Goal: Task Accomplishment & Management: Complete application form

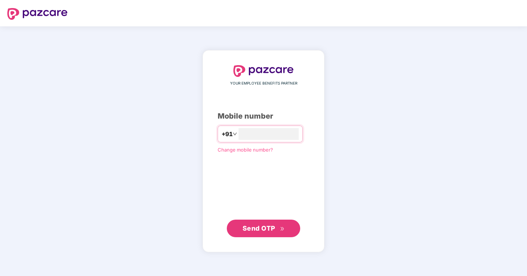
type input "**********"
click at [277, 232] on span "Send OTP" at bounding box center [263, 228] width 42 height 10
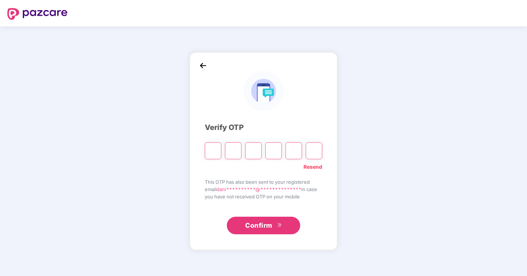
type input "*"
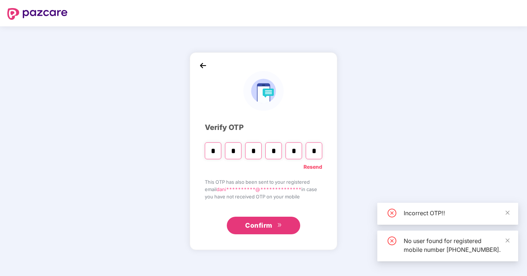
type input "*"
click at [262, 216] on div "Confirm" at bounding box center [263, 223] width 117 height 23
click at [259, 226] on span "Confirm" at bounding box center [258, 226] width 27 height 10
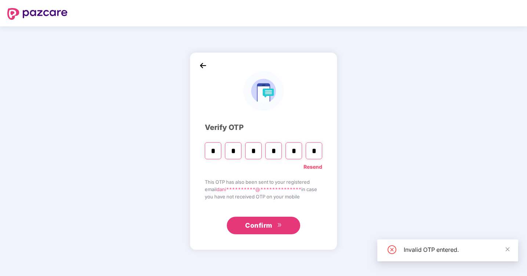
click at [275, 152] on input "*" at bounding box center [273, 151] width 17 height 17
click at [317, 150] on input "*" at bounding box center [313, 151] width 17 height 17
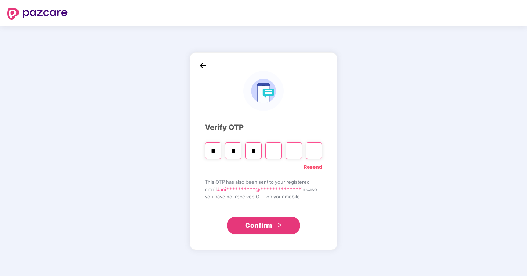
type input "*"
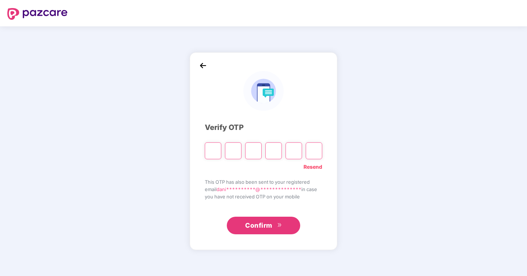
type input "*"
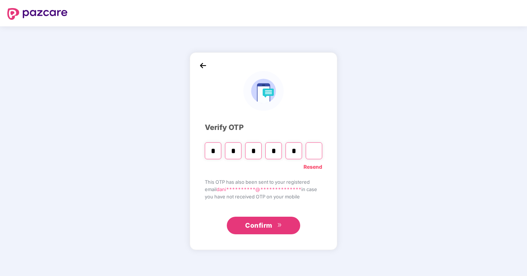
type input "*"
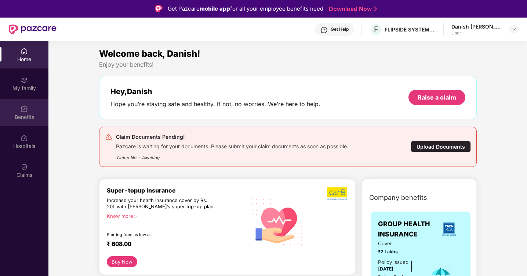
click at [25, 112] on img at bounding box center [24, 109] width 7 height 7
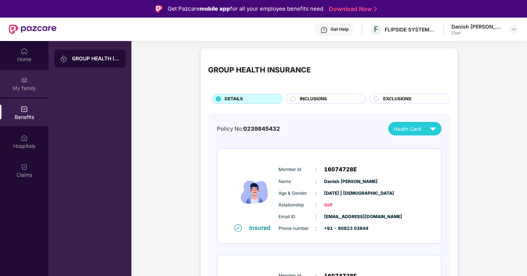
click at [17, 96] on div "My family" at bounding box center [24, 84] width 48 height 28
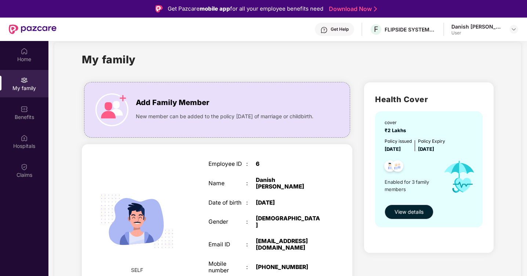
scroll to position [11, 0]
click at [26, 67] on div "Home" at bounding box center [24, 55] width 48 height 28
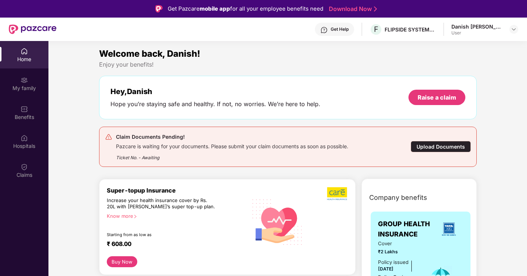
click at [439, 147] on div "Upload Documents" at bounding box center [440, 146] width 60 height 11
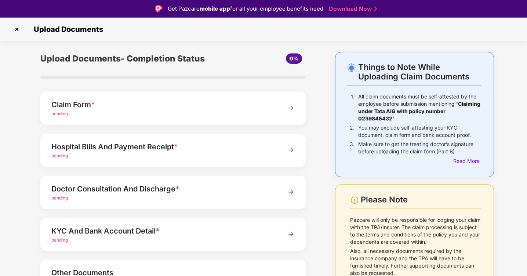
scroll to position [48, 0]
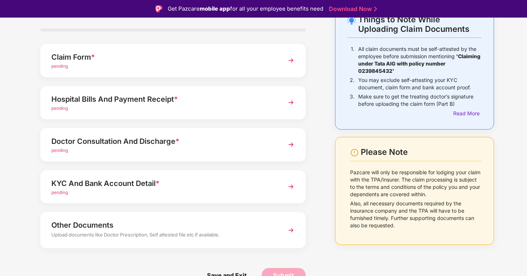
click at [287, 59] on img at bounding box center [290, 60] width 13 height 13
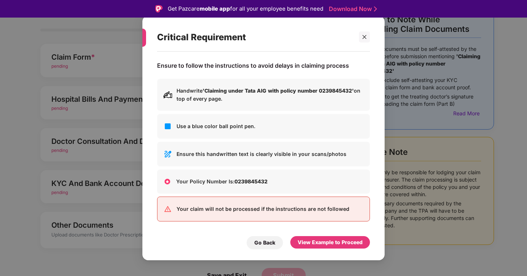
click at [230, 97] on p "Handwrite 'Claiming under Tata AIG with policy number 0239845432' on top of eve…" at bounding box center [269, 95] width 187 height 16
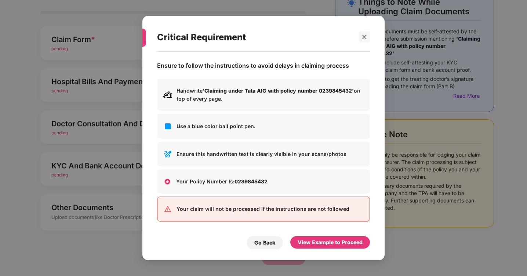
click at [247, 216] on div "Your claim will not be processed if the instructions are not followed" at bounding box center [263, 209] width 213 height 25
click at [241, 186] on p "Your Policy Number Is: 0239845432" at bounding box center [270, 182] width 188 height 8
click at [241, 176] on div "Your Policy Number Is: 0239845432" at bounding box center [263, 182] width 213 height 24
click at [241, 154] on p "Ensure this handwritten text is clearly visible in your scans/photos" at bounding box center [269, 154] width 187 height 8
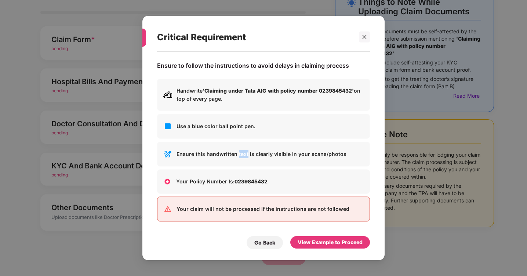
click at [241, 154] on p "Ensure this handwritten text is clearly visible in your scans/photos" at bounding box center [269, 154] width 187 height 8
click at [234, 127] on p "Use a blue color ball point pen." at bounding box center [269, 126] width 187 height 8
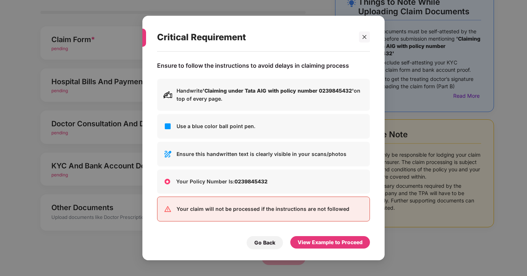
click at [216, 100] on p "Handwrite 'Claiming under Tata AIG with policy number 0239845432' on top of eve…" at bounding box center [269, 95] width 187 height 16
click at [363, 40] on div at bounding box center [364, 37] width 11 height 11
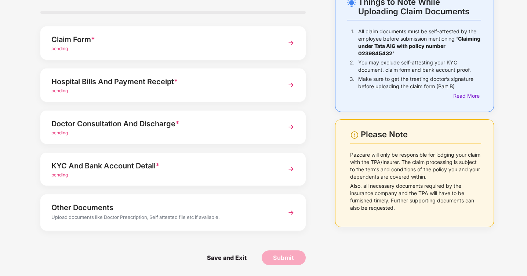
scroll to position [0, 0]
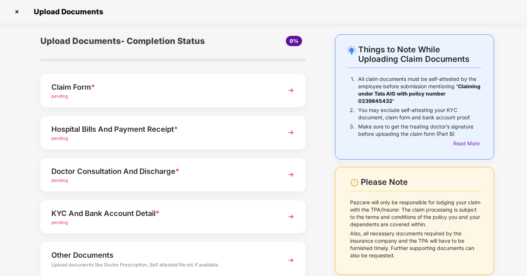
click at [110, 93] on div "pending" at bounding box center [162, 96] width 223 height 7
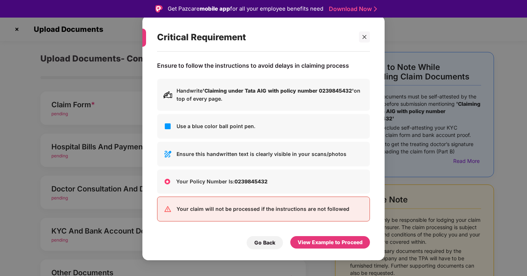
scroll to position [18, 0]
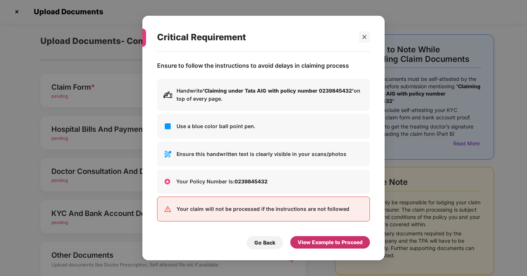
click at [316, 245] on div "View Example to Proceed" at bounding box center [329, 243] width 65 height 8
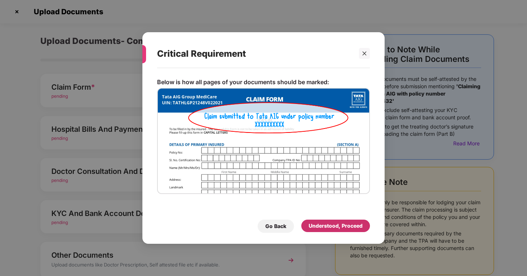
click at [317, 224] on div "Understood, Proceed" at bounding box center [335, 226] width 54 height 8
